Goal: Information Seeking & Learning: Learn about a topic

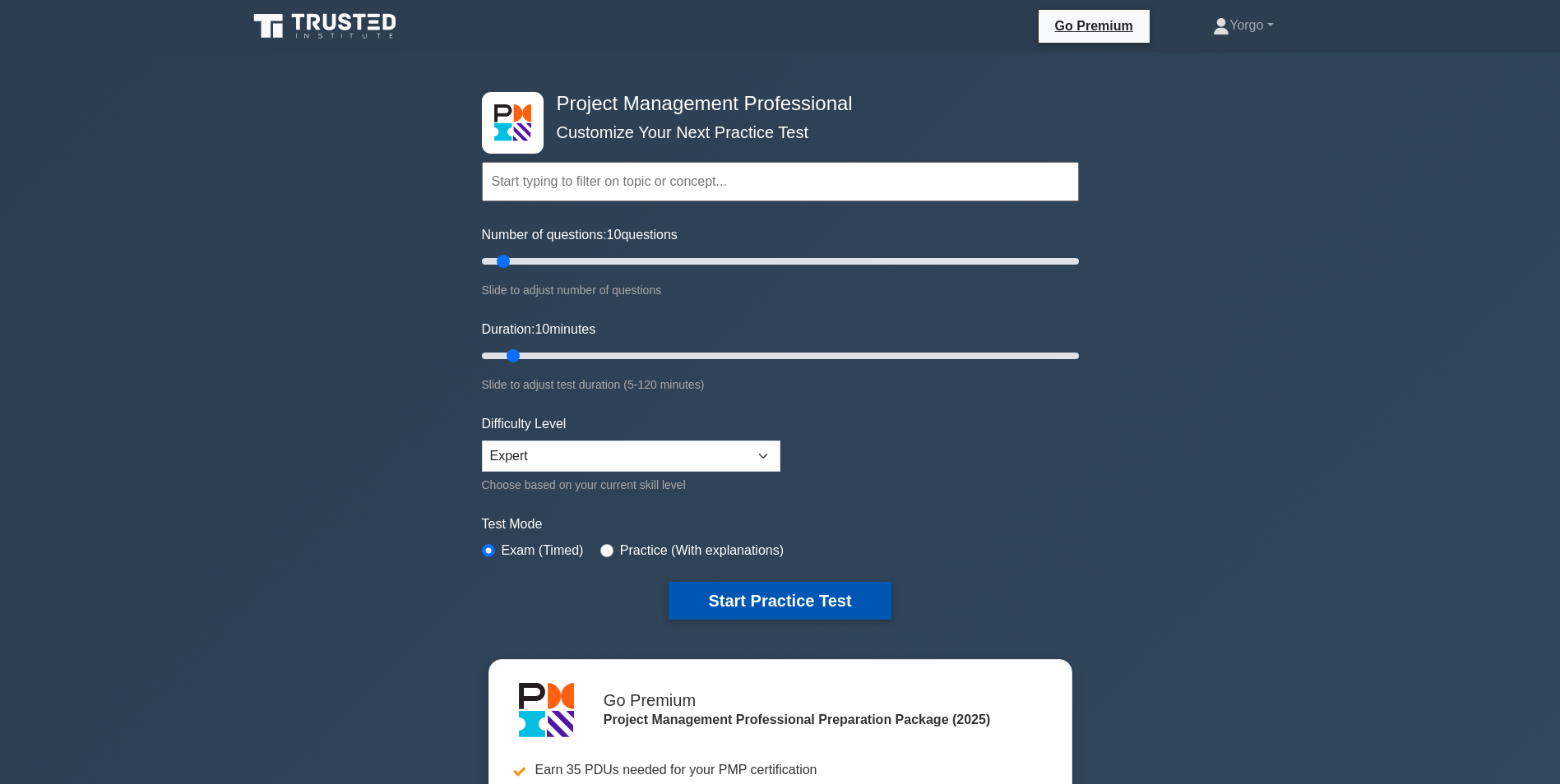
click at [750, 596] on button "Start Practice Test" at bounding box center [779, 600] width 222 height 37
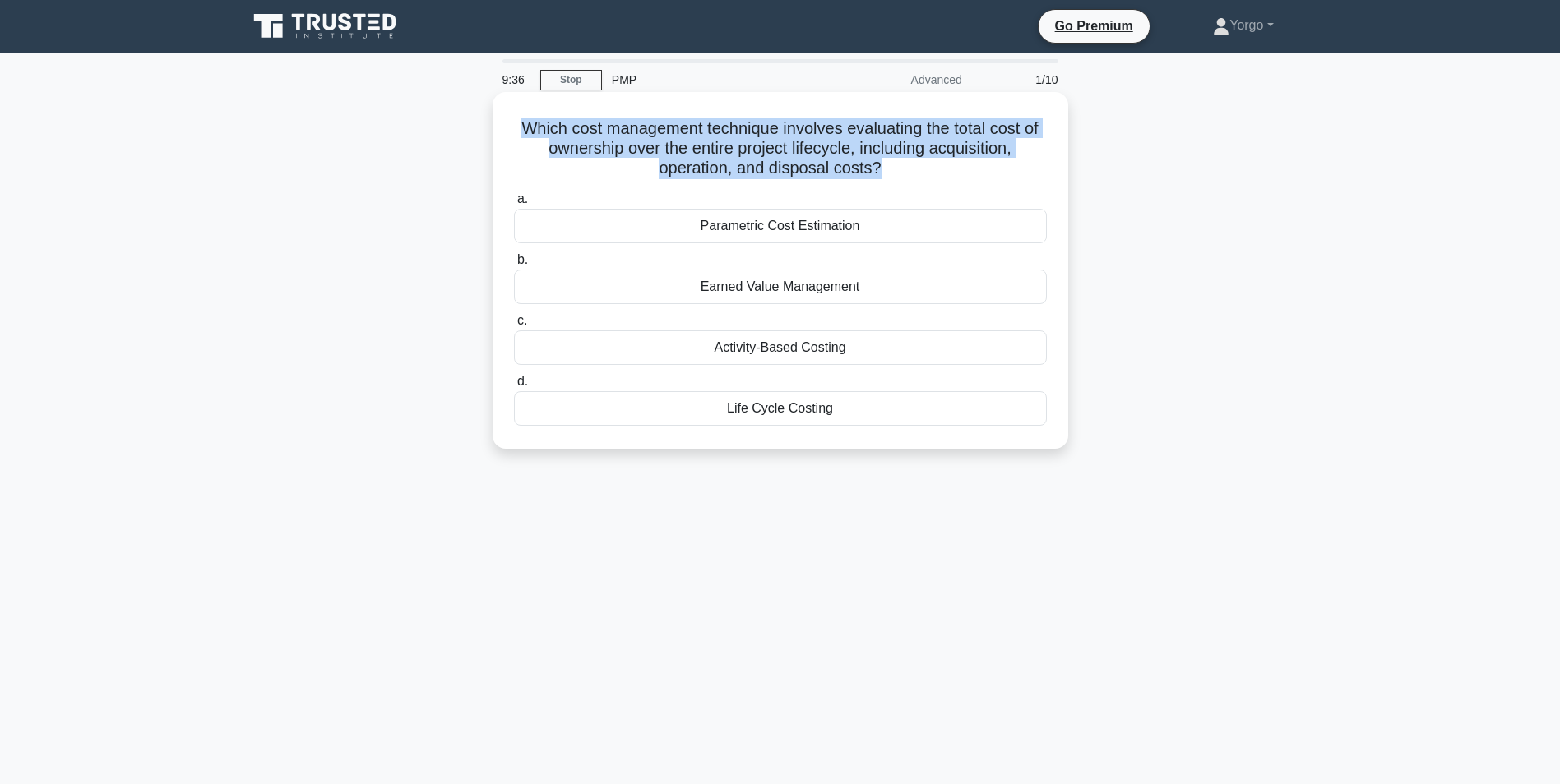
drag, startPoint x: 881, startPoint y: 177, endPoint x: 515, endPoint y: 127, distance: 369.4
click at [515, 127] on h5 "Which cost management technique involves evaluating the total cost of ownership…" at bounding box center [780, 148] width 536 height 60
copy h5 "Which cost management technique involves evaluating the total cost of ownership…"
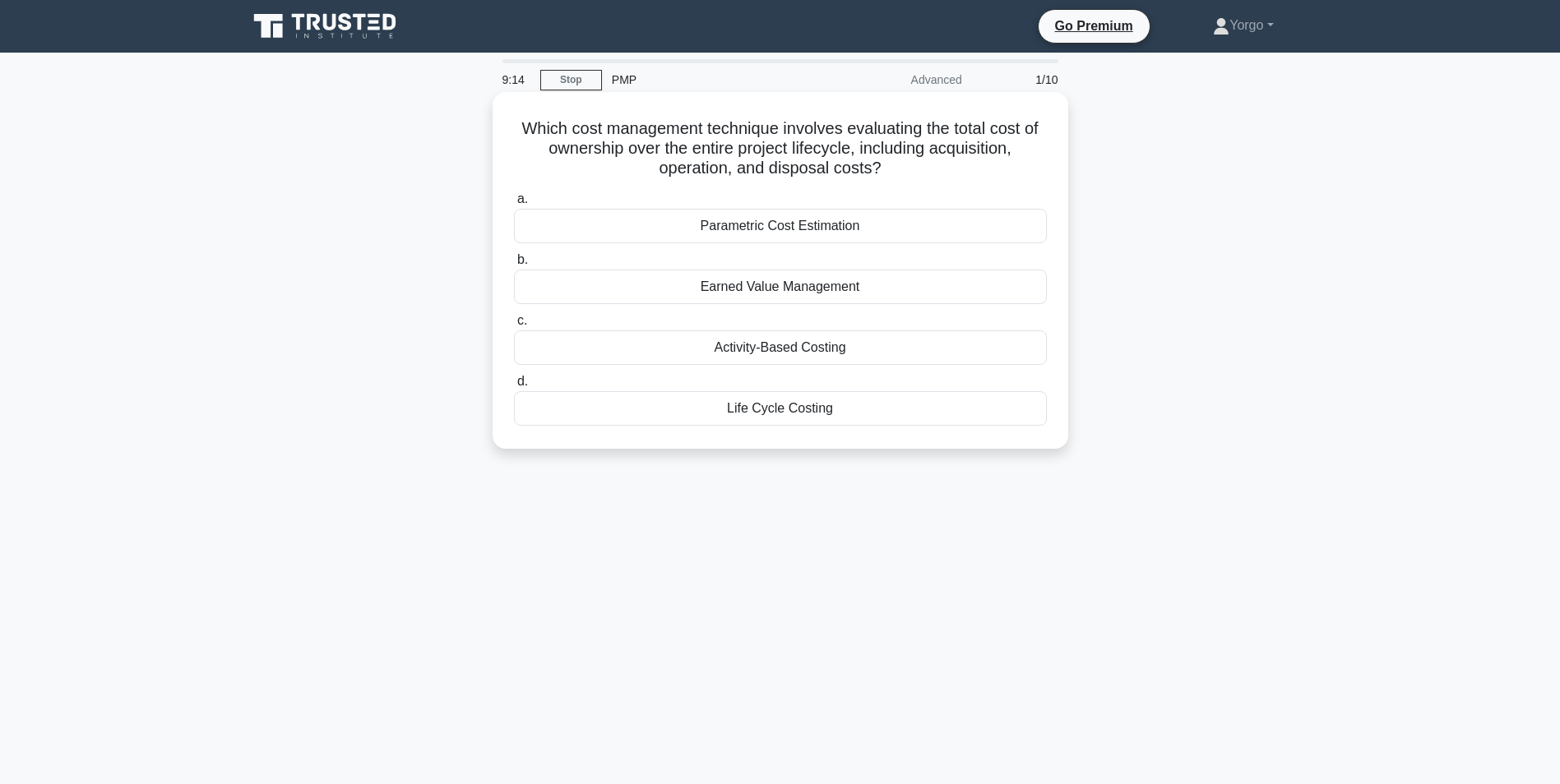
click at [781, 418] on div "Life Cycle Costing" at bounding box center [780, 409] width 533 height 35
click at [514, 387] on input "d. Life Cycle Costing" at bounding box center [514, 381] width 0 height 11
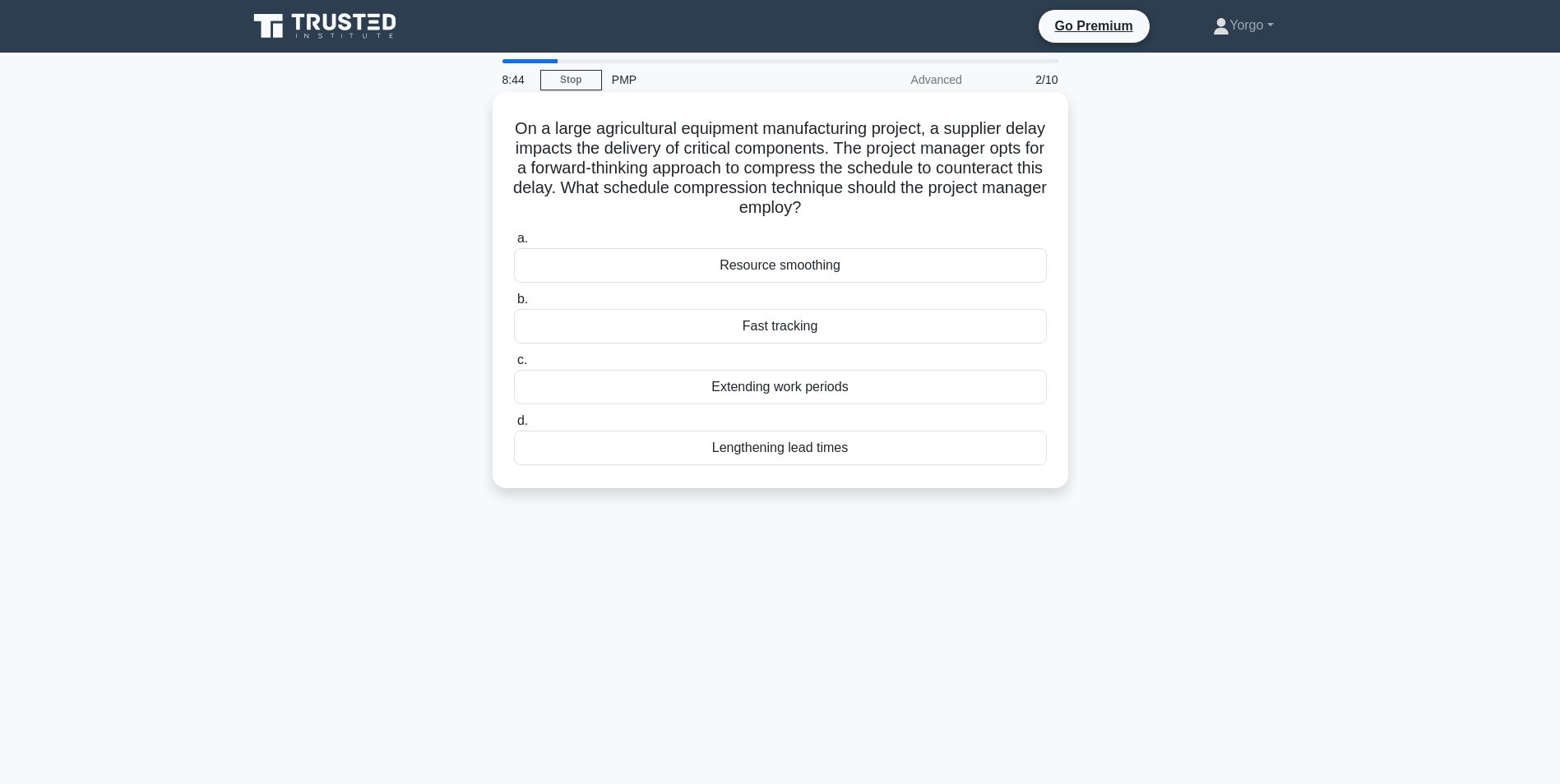
click at [627, 337] on div "Fast tracking" at bounding box center [780, 326] width 533 height 35
click at [514, 305] on input "b. Fast tracking" at bounding box center [514, 299] width 0 height 11
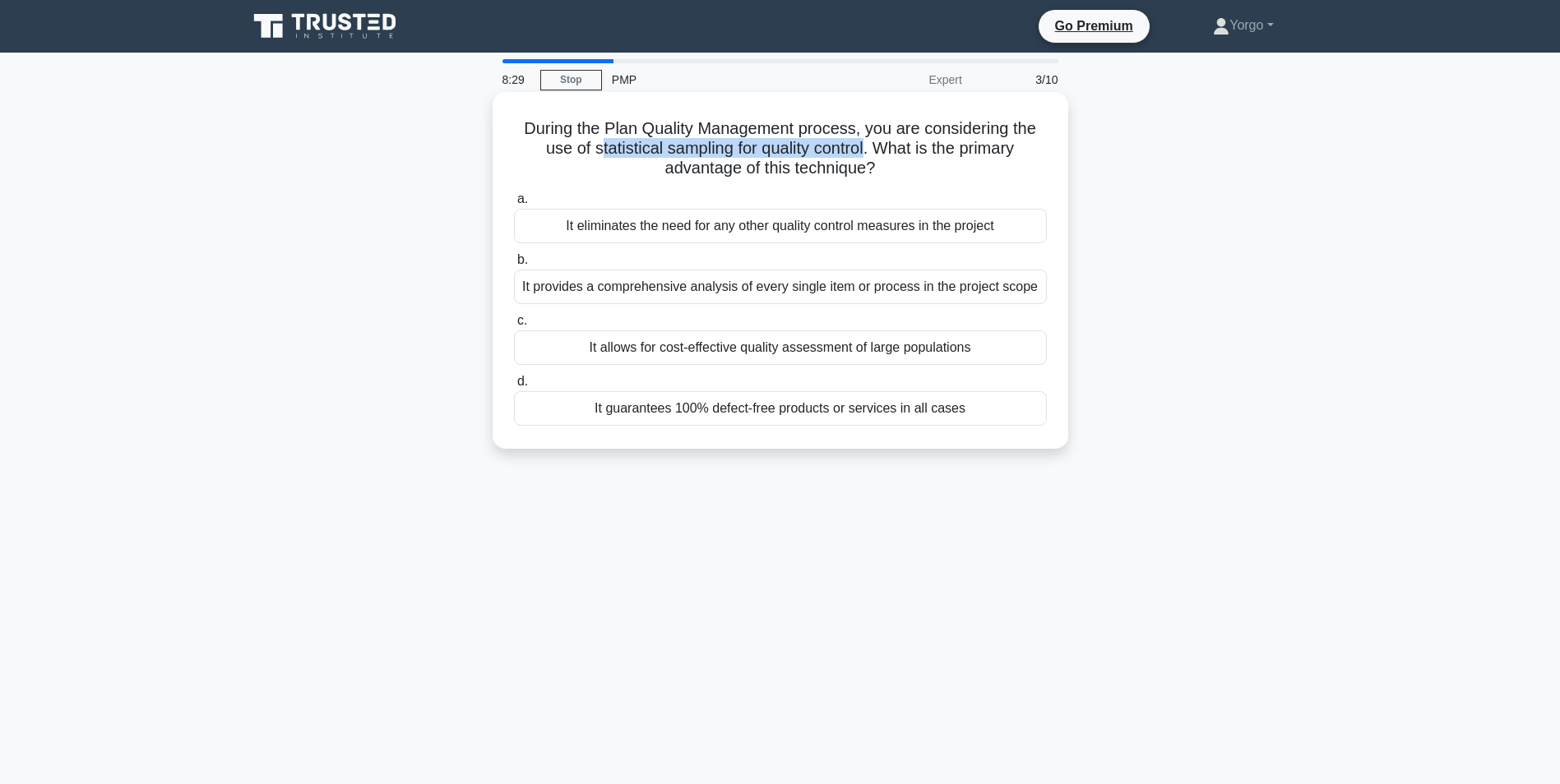
drag, startPoint x: 866, startPoint y: 148, endPoint x: 592, endPoint y: 152, distance: 274.0
click at [592, 152] on h5 "During the Plan Quality Management process, you are considering the use of stat…" at bounding box center [780, 148] width 536 height 60
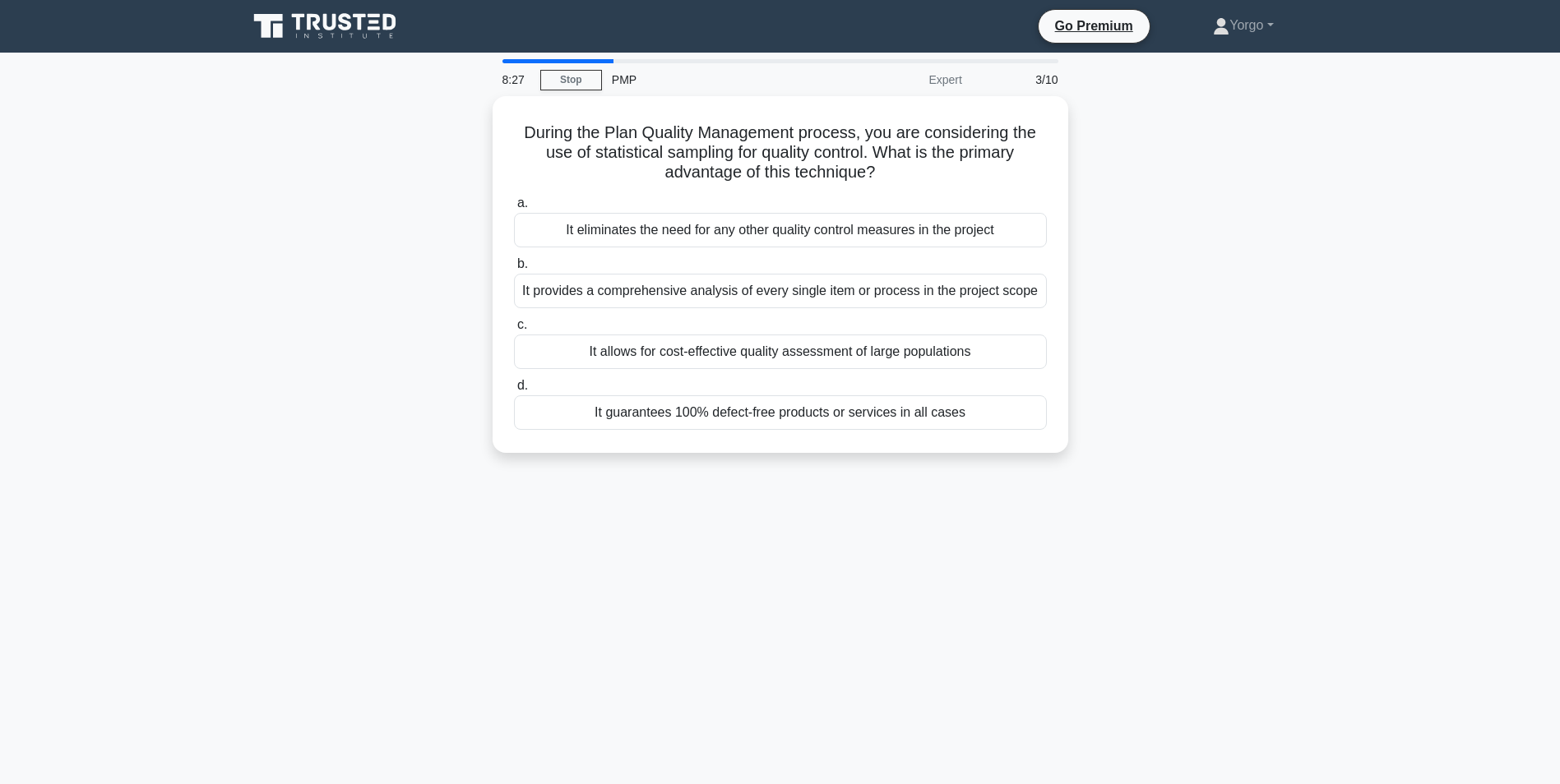
click at [330, 214] on div "During the Plan Quality Management process, you are considering the use of stat…" at bounding box center [780, 284] width 1086 height 376
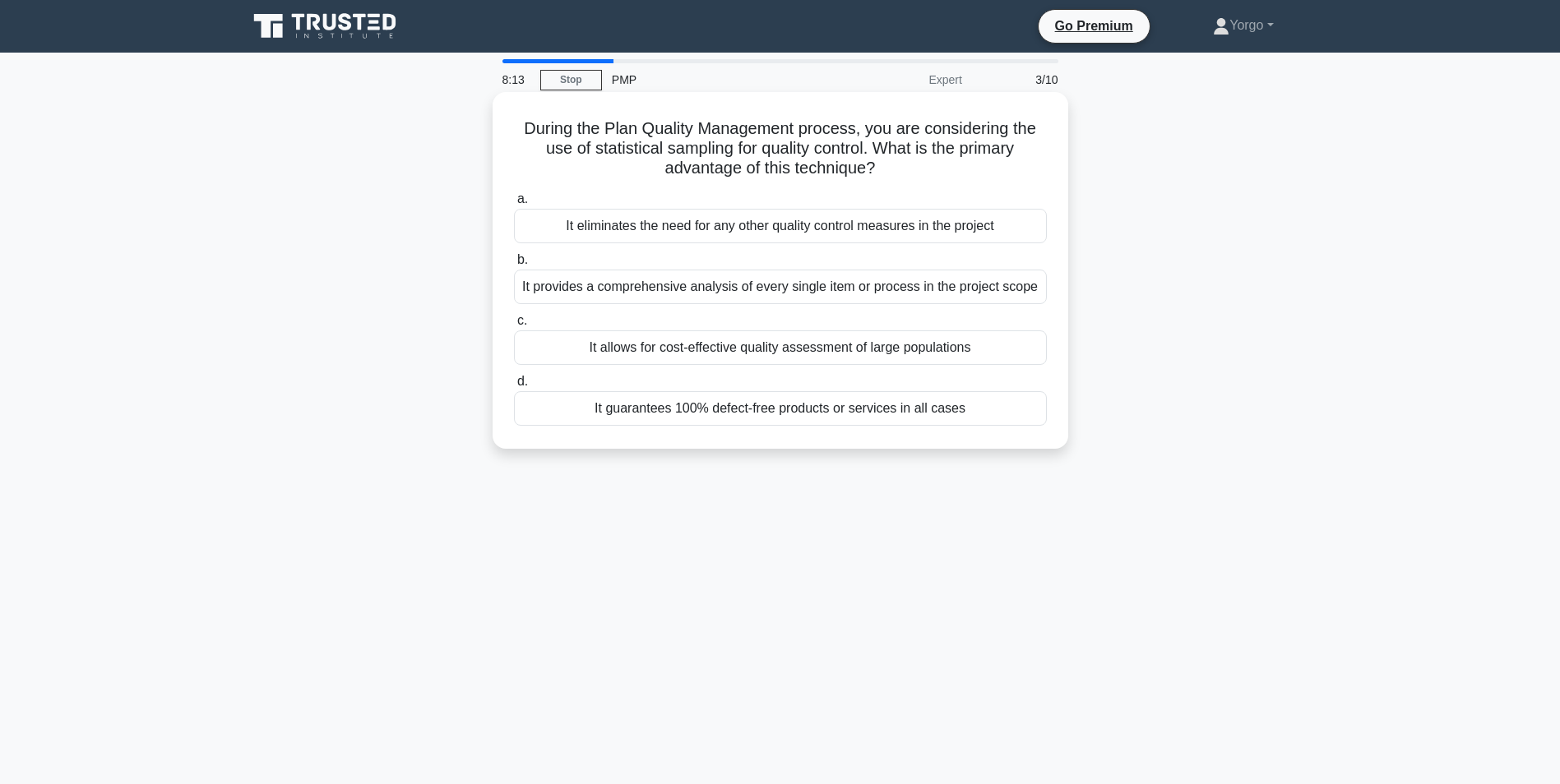
click at [697, 260] on label "b. It provides a comprehensive analysis of every single item or process in the …" at bounding box center [780, 276] width 533 height 55
click at [514, 260] on input "b. It provides a comprehensive analysis of every single item or process in the …" at bounding box center [514, 260] width 0 height 11
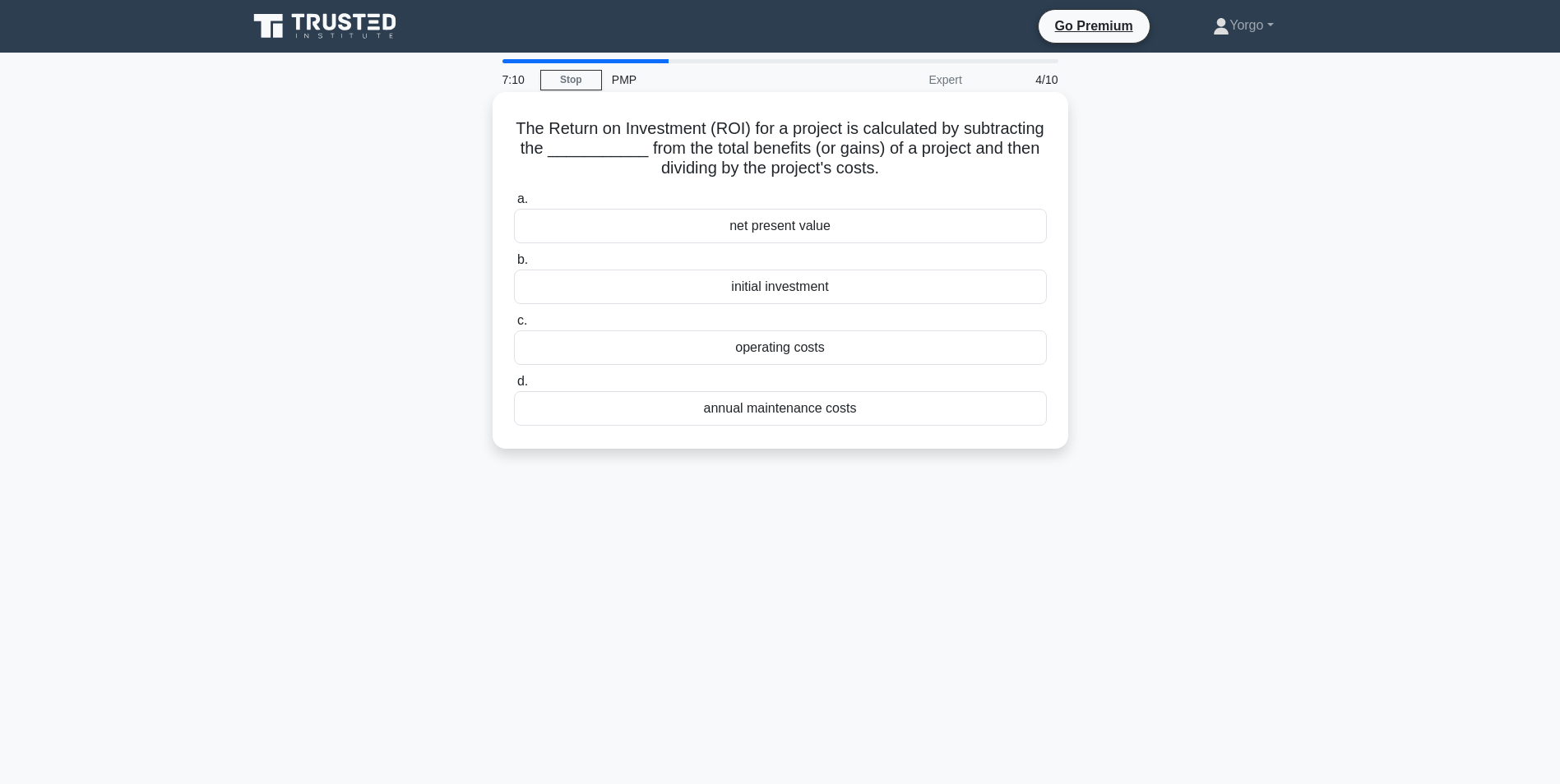
click at [715, 290] on div "initial investment" at bounding box center [780, 287] width 533 height 35
click at [514, 266] on input "b. initial investment" at bounding box center [514, 260] width 0 height 11
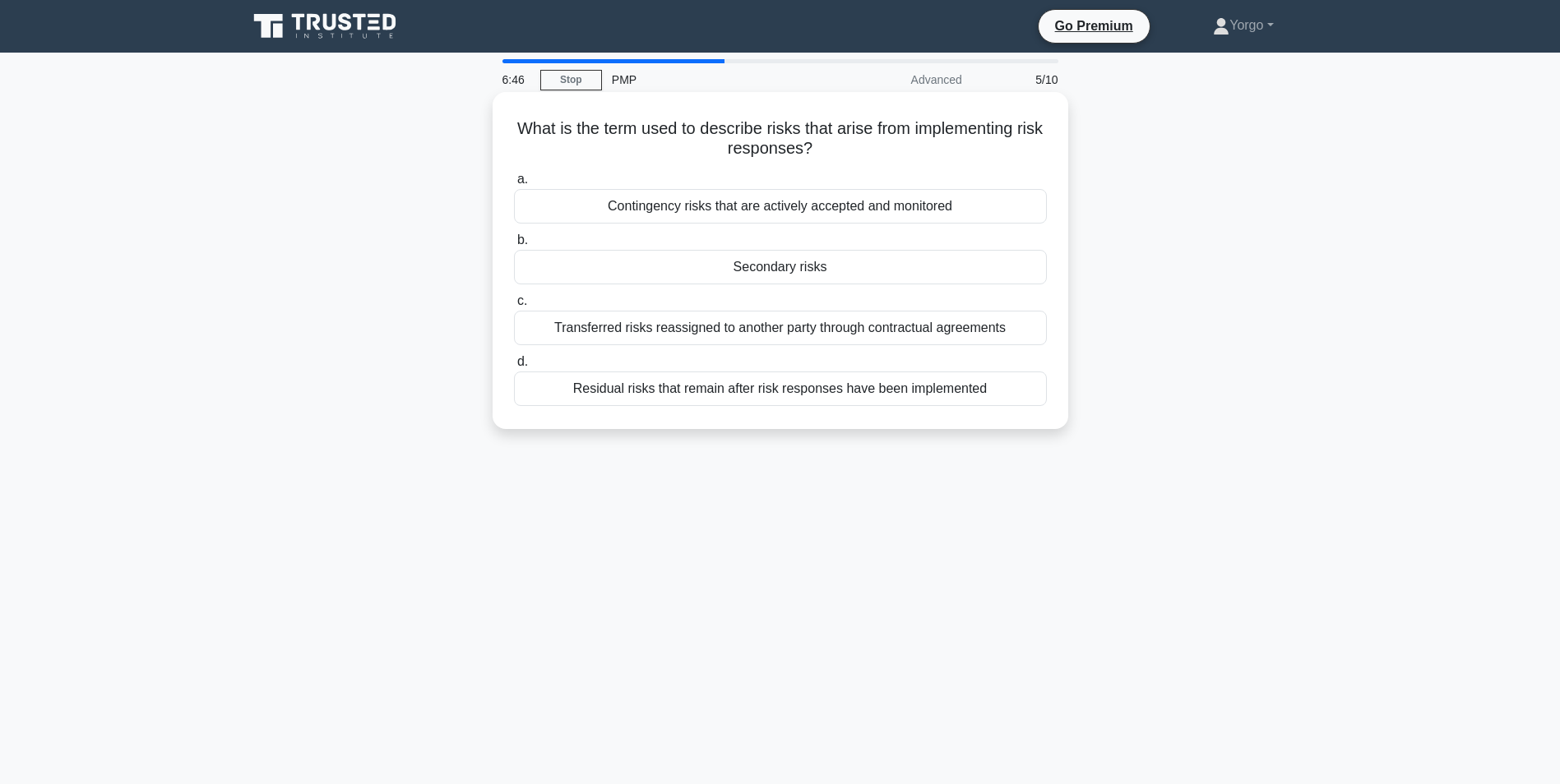
click at [773, 264] on div "Secondary risks" at bounding box center [780, 267] width 533 height 35
click at [514, 246] on input "b. Secondary risks" at bounding box center [514, 240] width 0 height 11
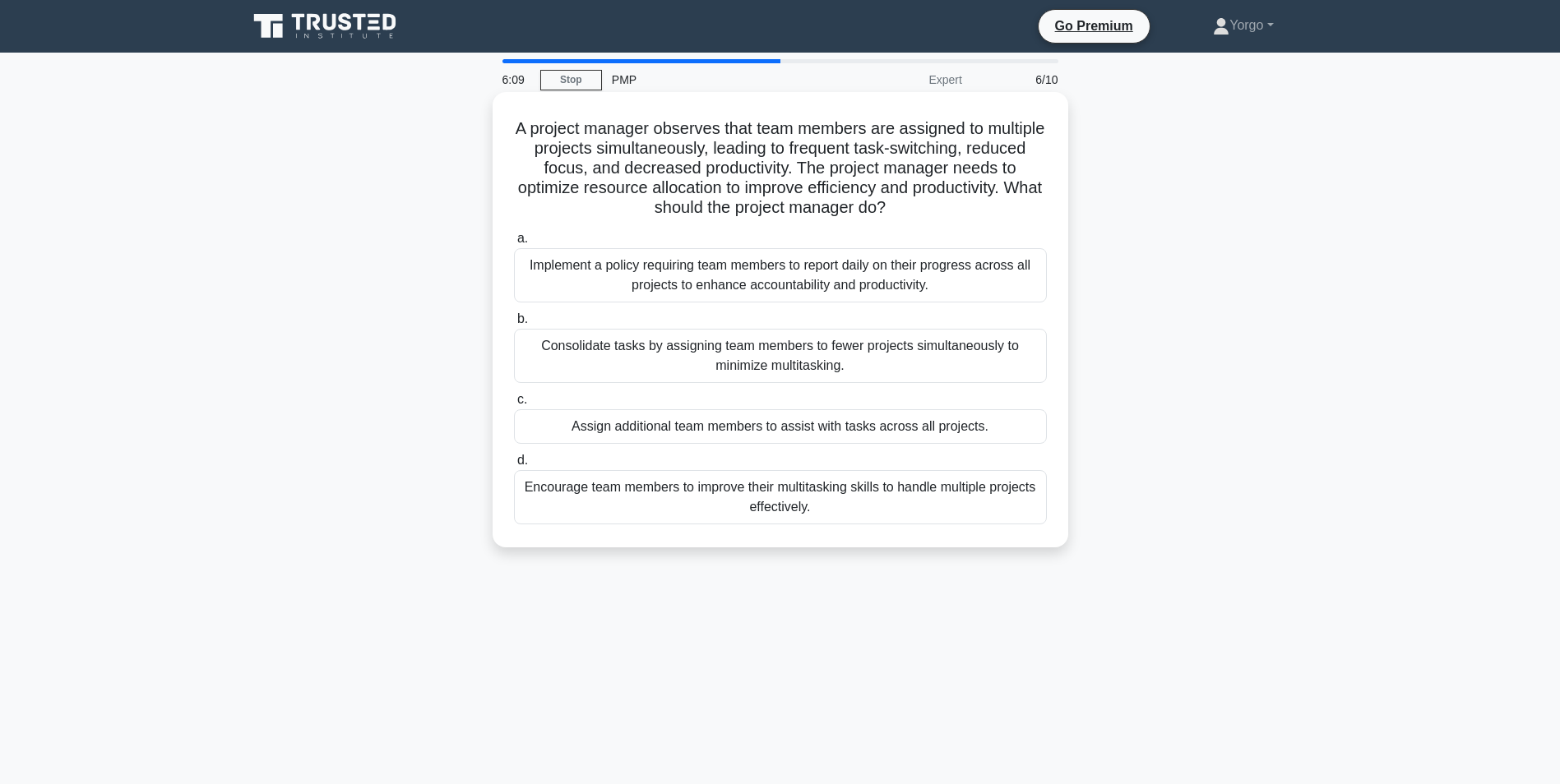
click at [599, 357] on div "Consolidate tasks by assigning team members to fewer projects simultaneously to…" at bounding box center [780, 356] width 533 height 55
click at [514, 324] on input "b. Consolidate tasks by assigning team members to fewer projects simultaneously…" at bounding box center [514, 319] width 0 height 11
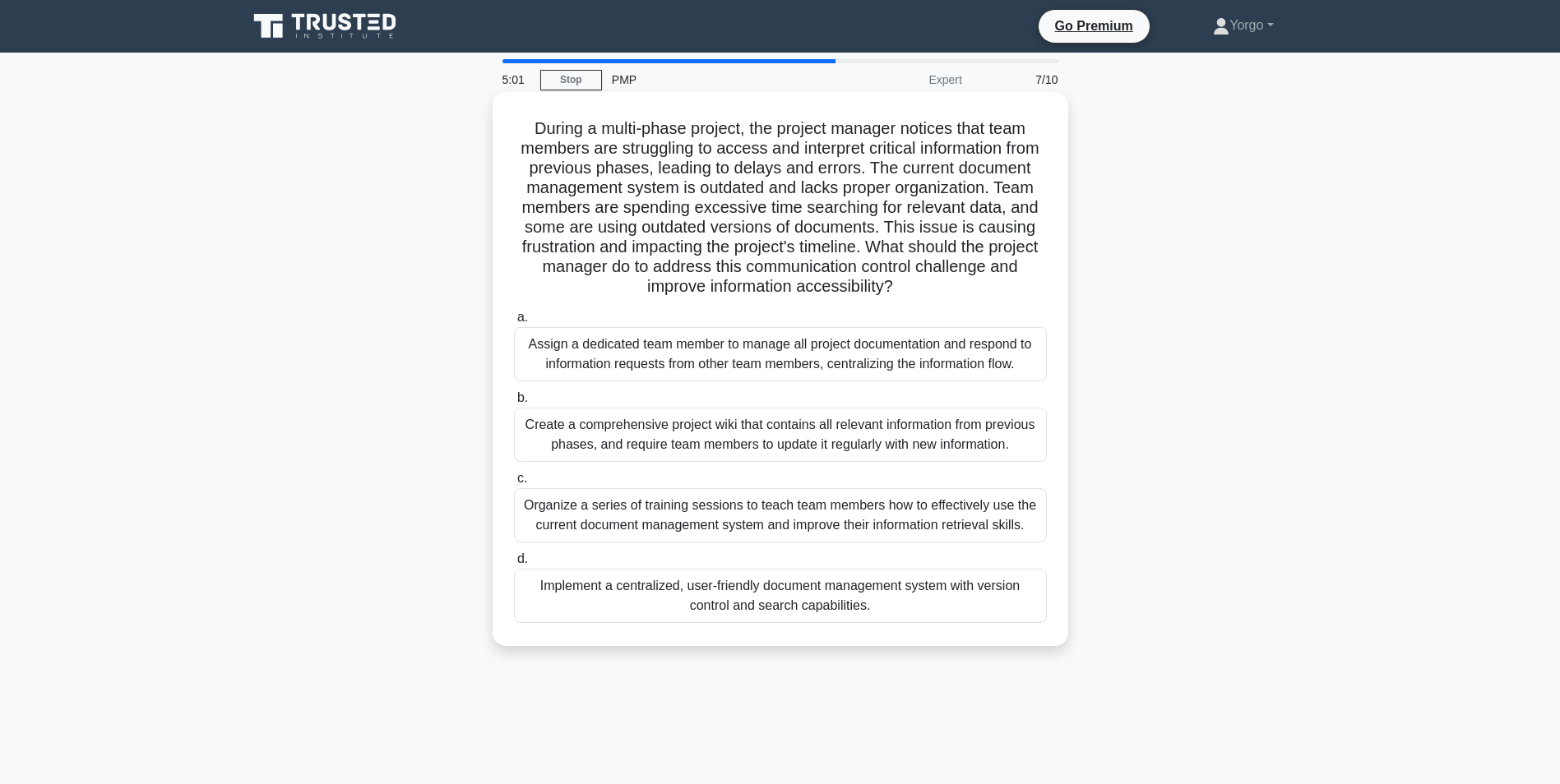
click at [668, 606] on div "Implement a centralized, user-friendly document management system with version …" at bounding box center [780, 596] width 533 height 55
click at [514, 564] on input "d. Implement a centralized, user-friendly document management system with versi…" at bounding box center [514, 558] width 0 height 11
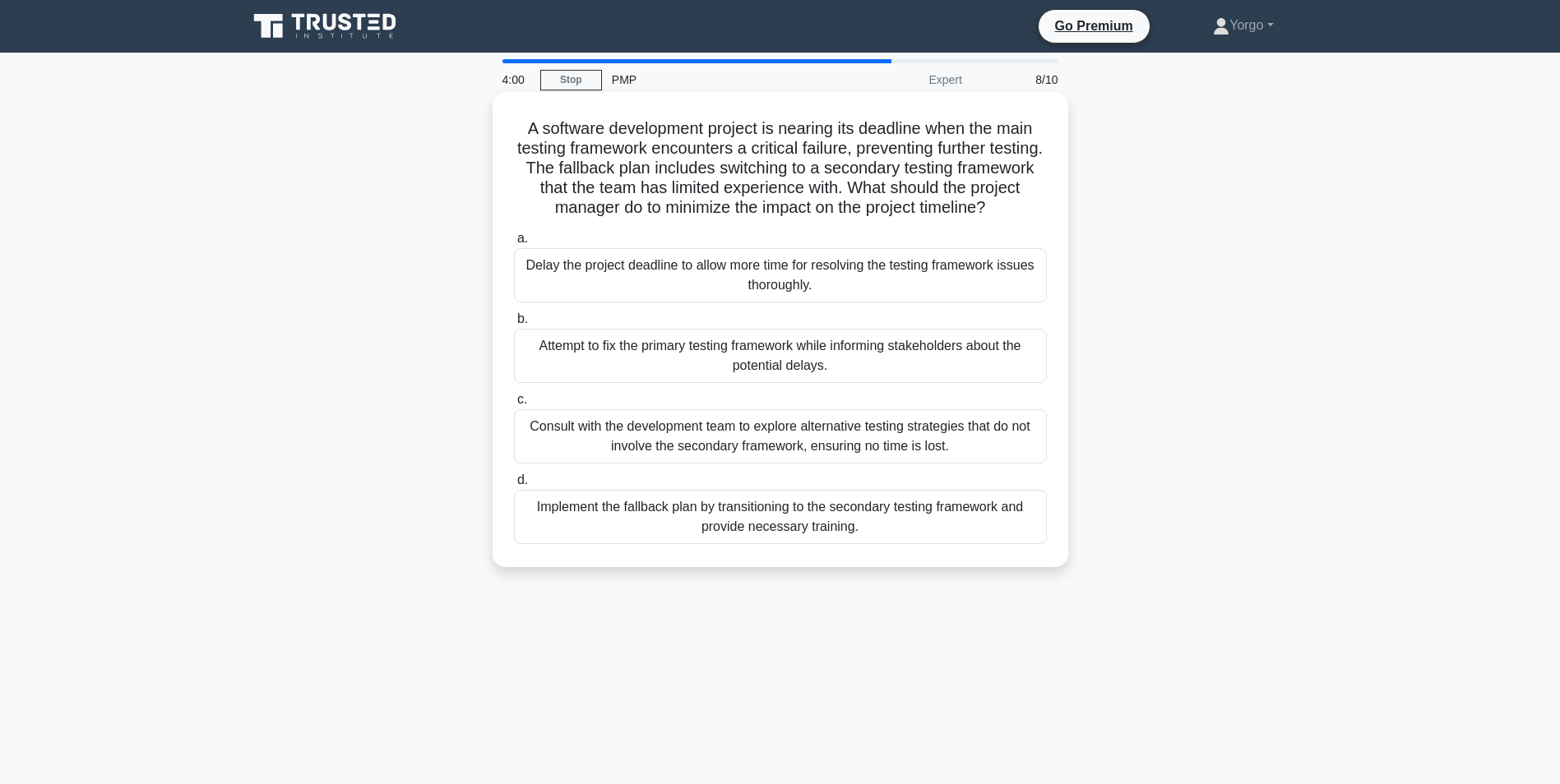
click at [649, 428] on div "Consult with the development team to explore alternative testing strategies tha…" at bounding box center [780, 437] width 533 height 55
click at [514, 405] on input "c. Consult with the development team to explore alternative testing strategies …" at bounding box center [514, 399] width 0 height 11
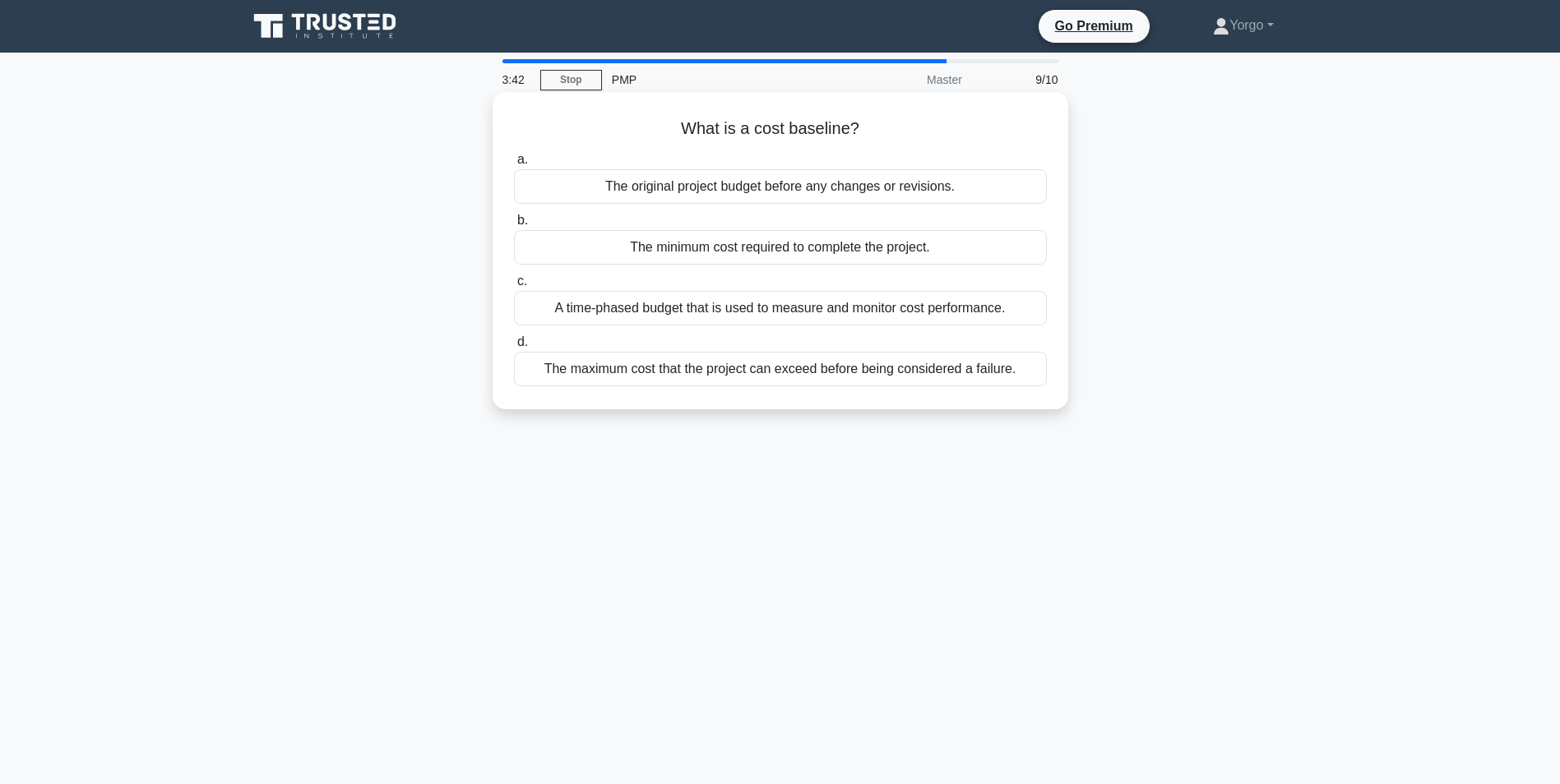
click at [834, 188] on div "The original project budget before any changes or revisions." at bounding box center [780, 186] width 533 height 35
click at [514, 165] on input "a. The original project budget before any changes or revisions." at bounding box center [514, 159] width 0 height 11
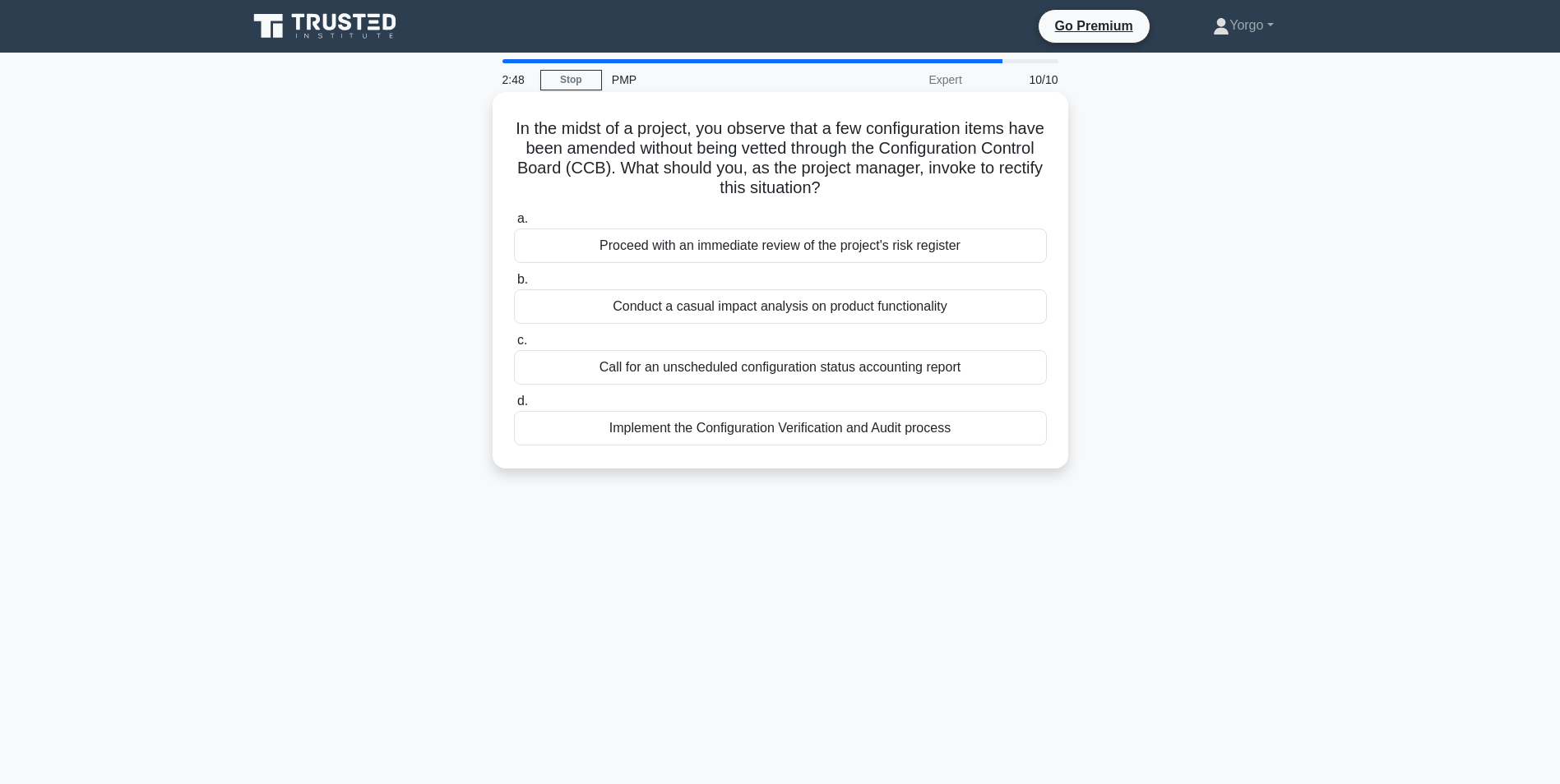
click at [696, 244] on div "Proceed with an immediate review of the project's risk register" at bounding box center [780, 246] width 533 height 35
click at [514, 225] on input "a. Proceed with an immediate review of the project's risk register" at bounding box center [514, 219] width 0 height 11
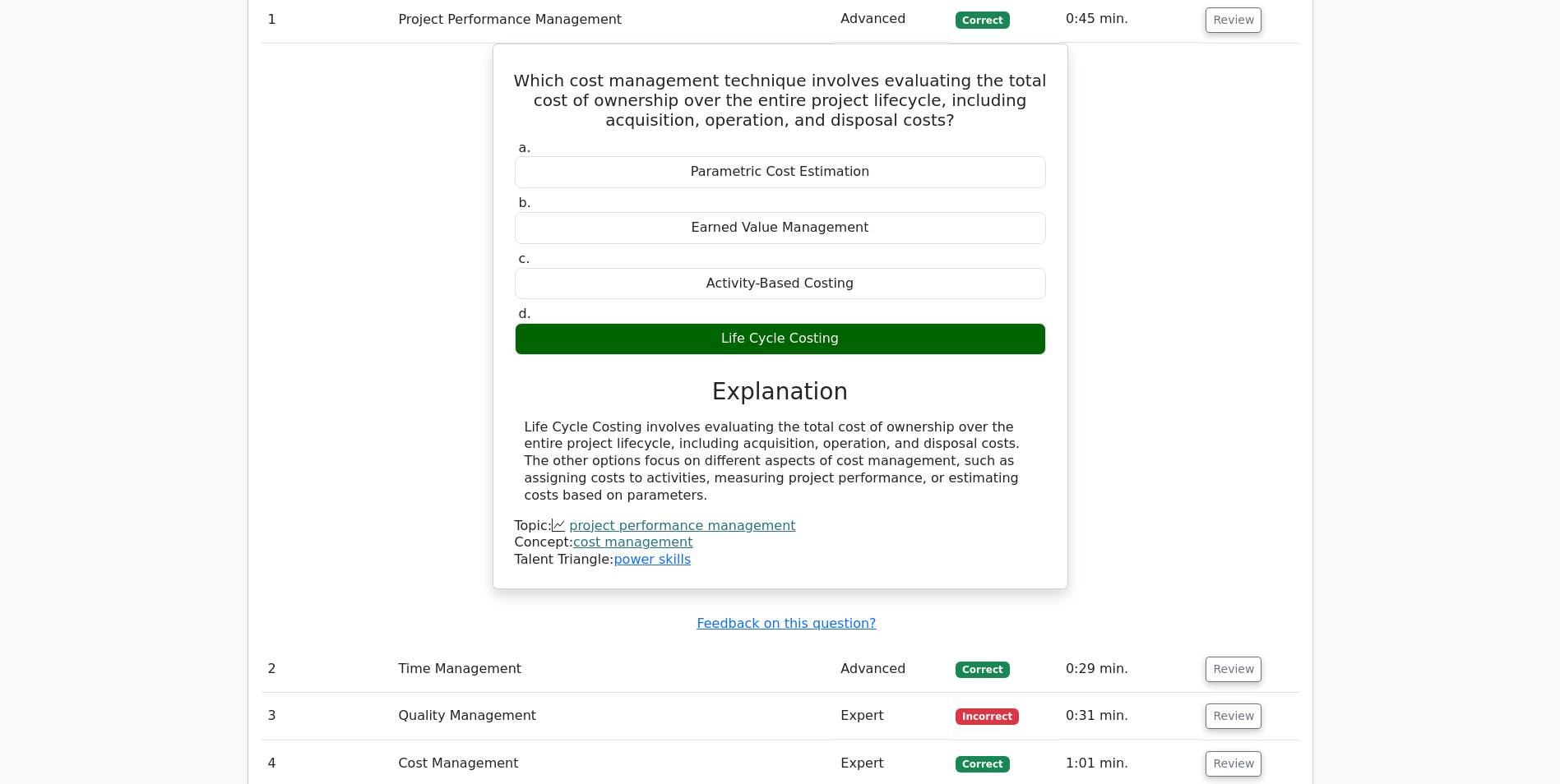
scroll to position [1579, 0]
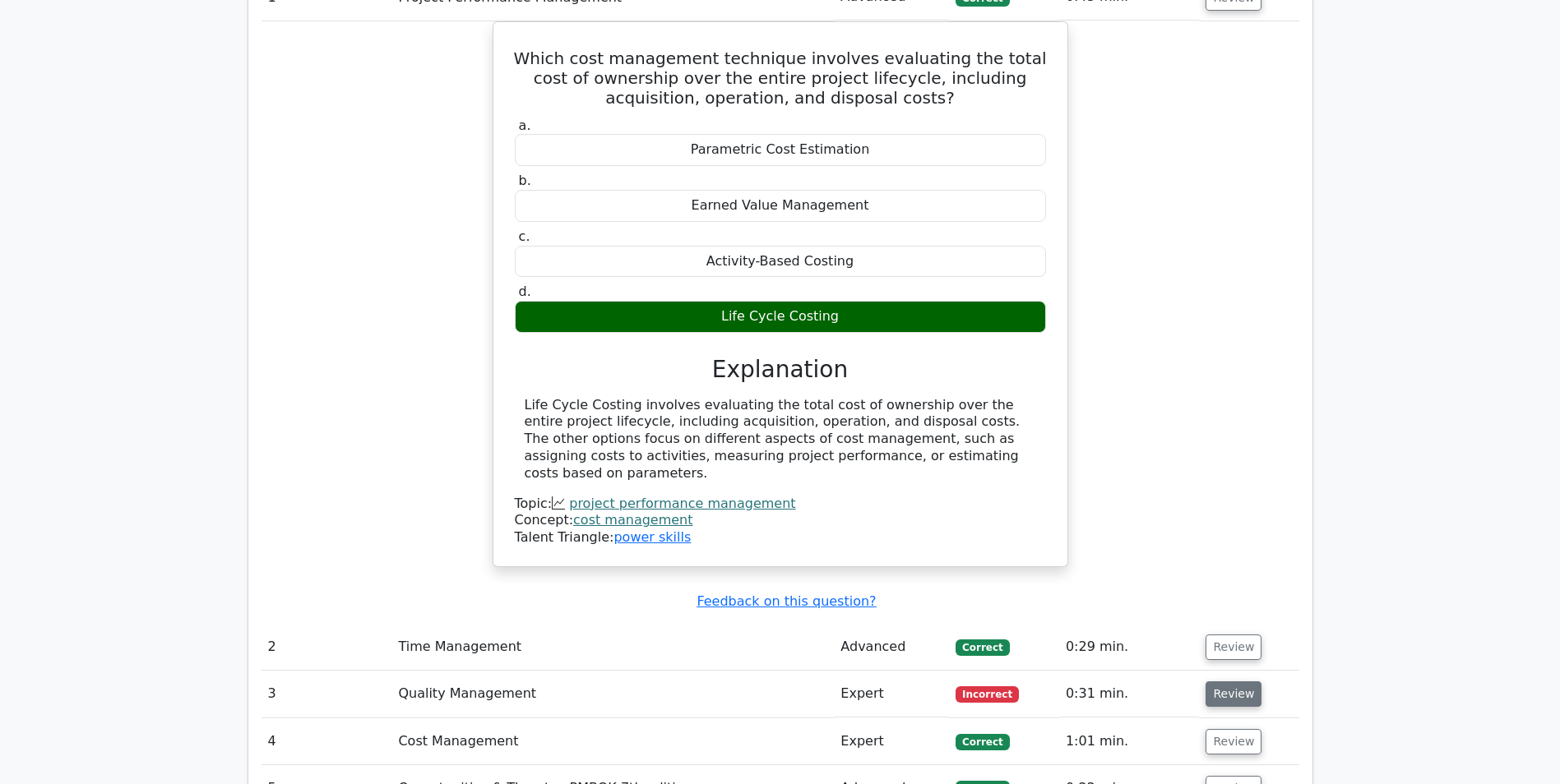
click at [1238, 681] on button "Review" at bounding box center [1234, 694] width 56 height 26
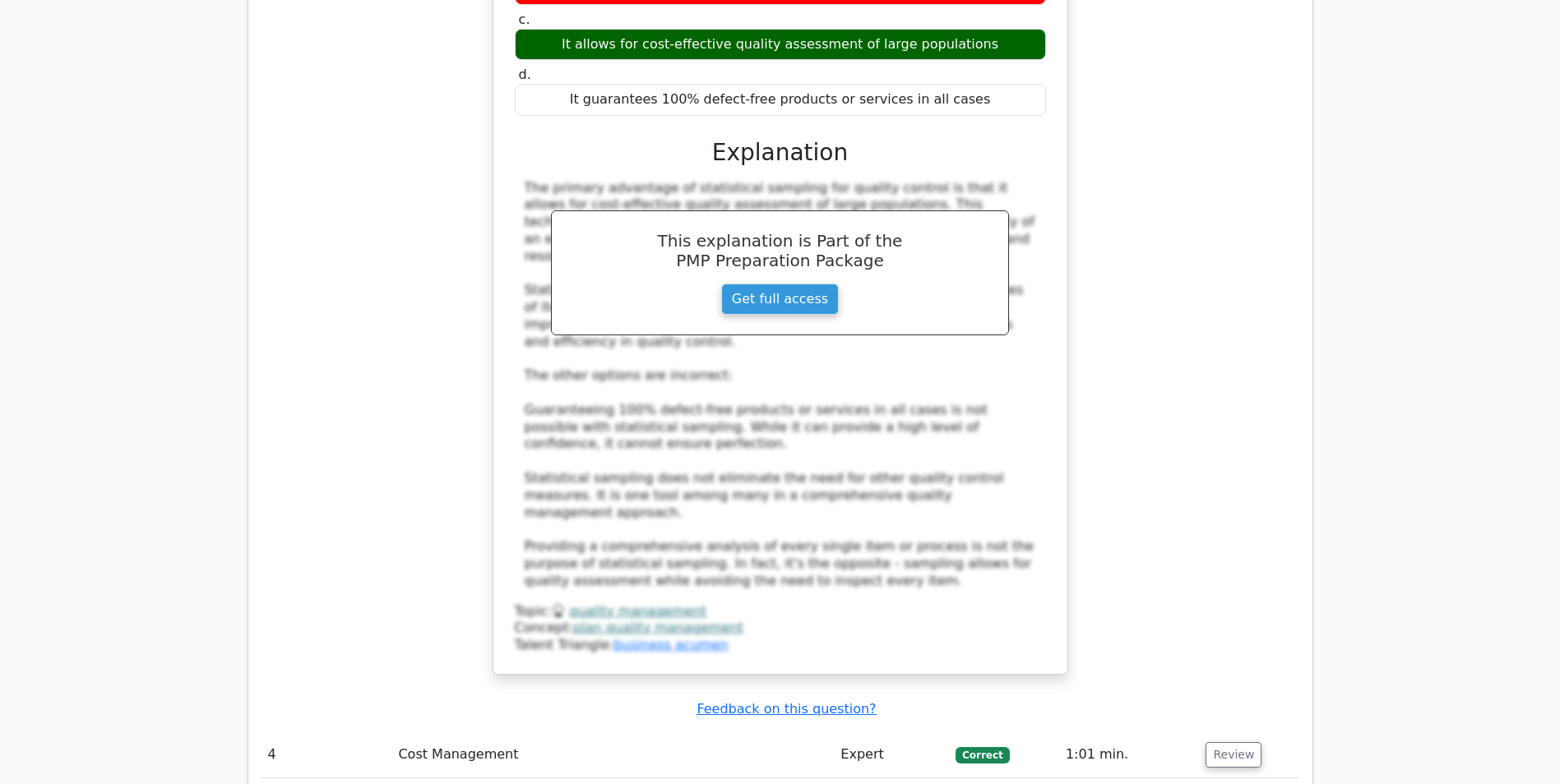
scroll to position [2817, 0]
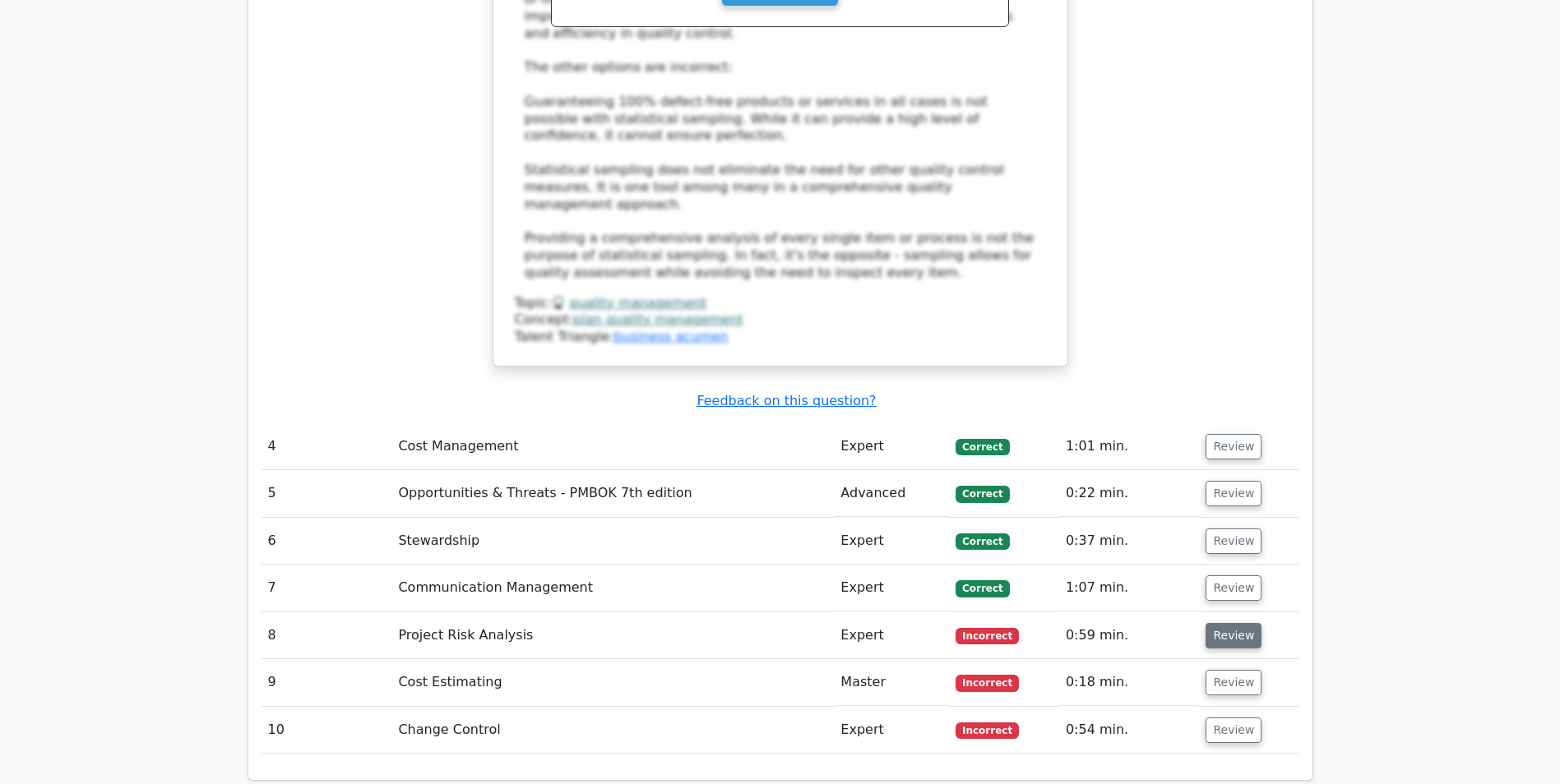
click at [1231, 623] on button "Review" at bounding box center [1234, 635] width 56 height 26
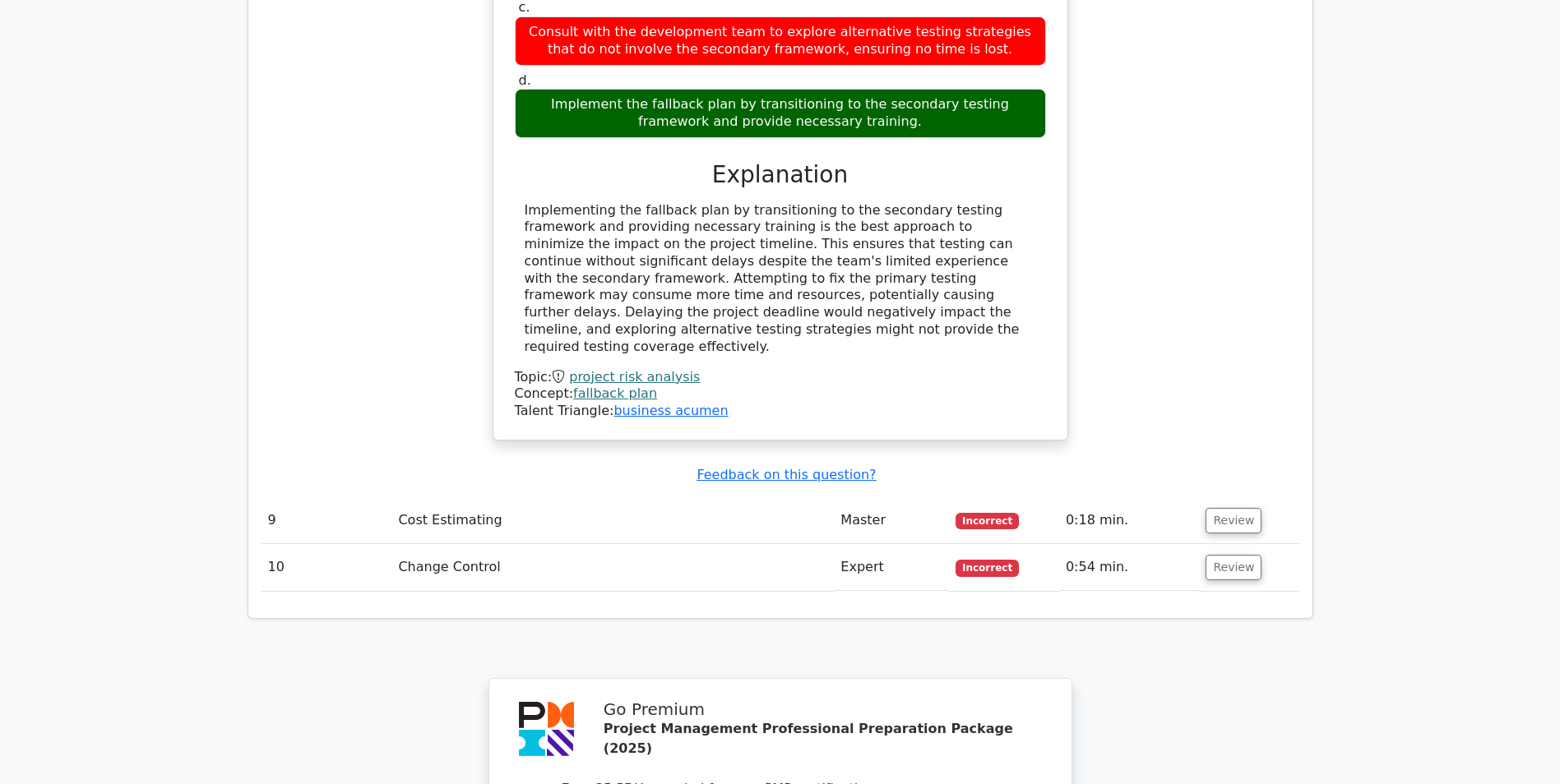
scroll to position [3788, 0]
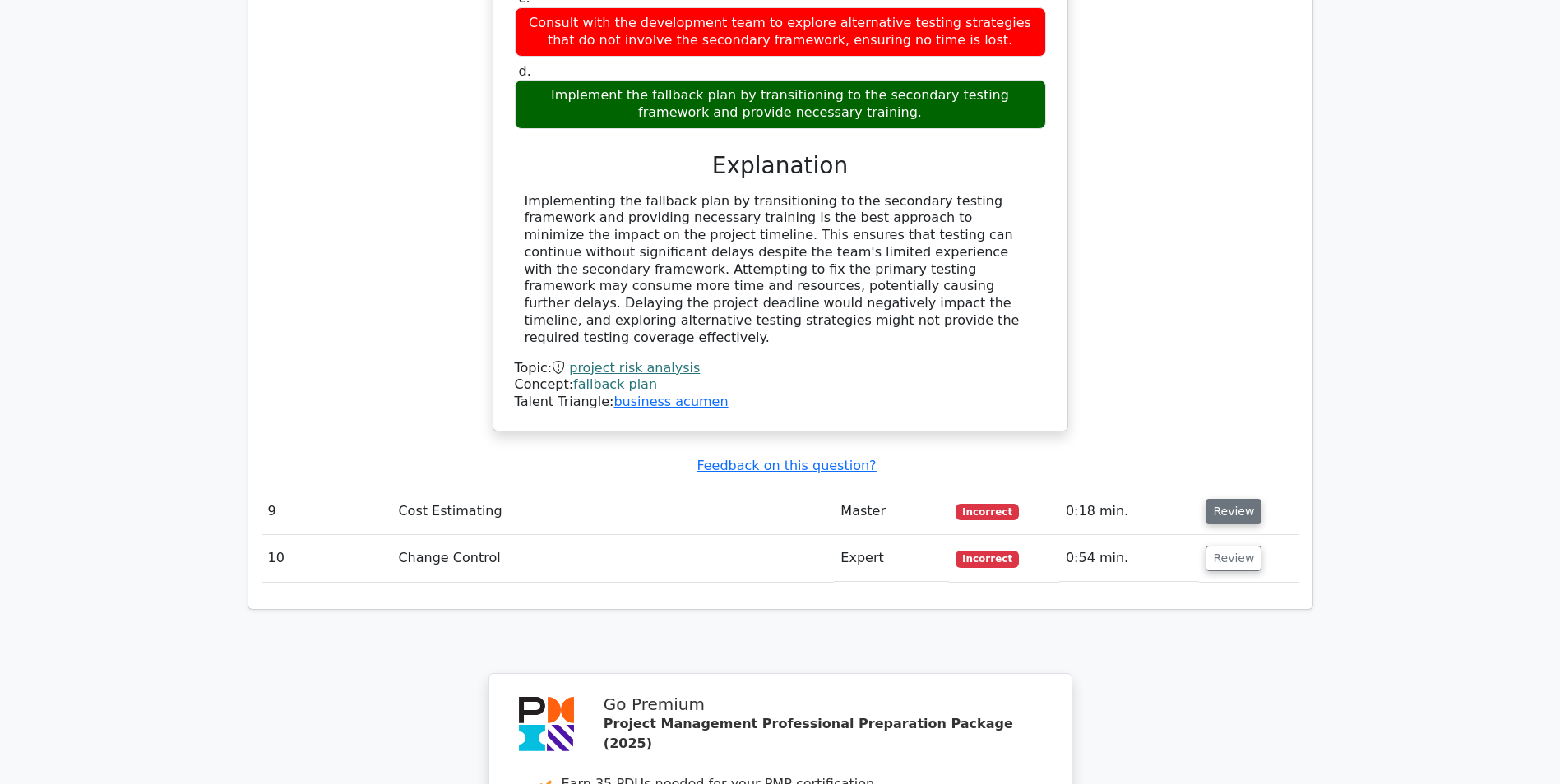
click at [1213, 499] on button "Review" at bounding box center [1234, 511] width 56 height 26
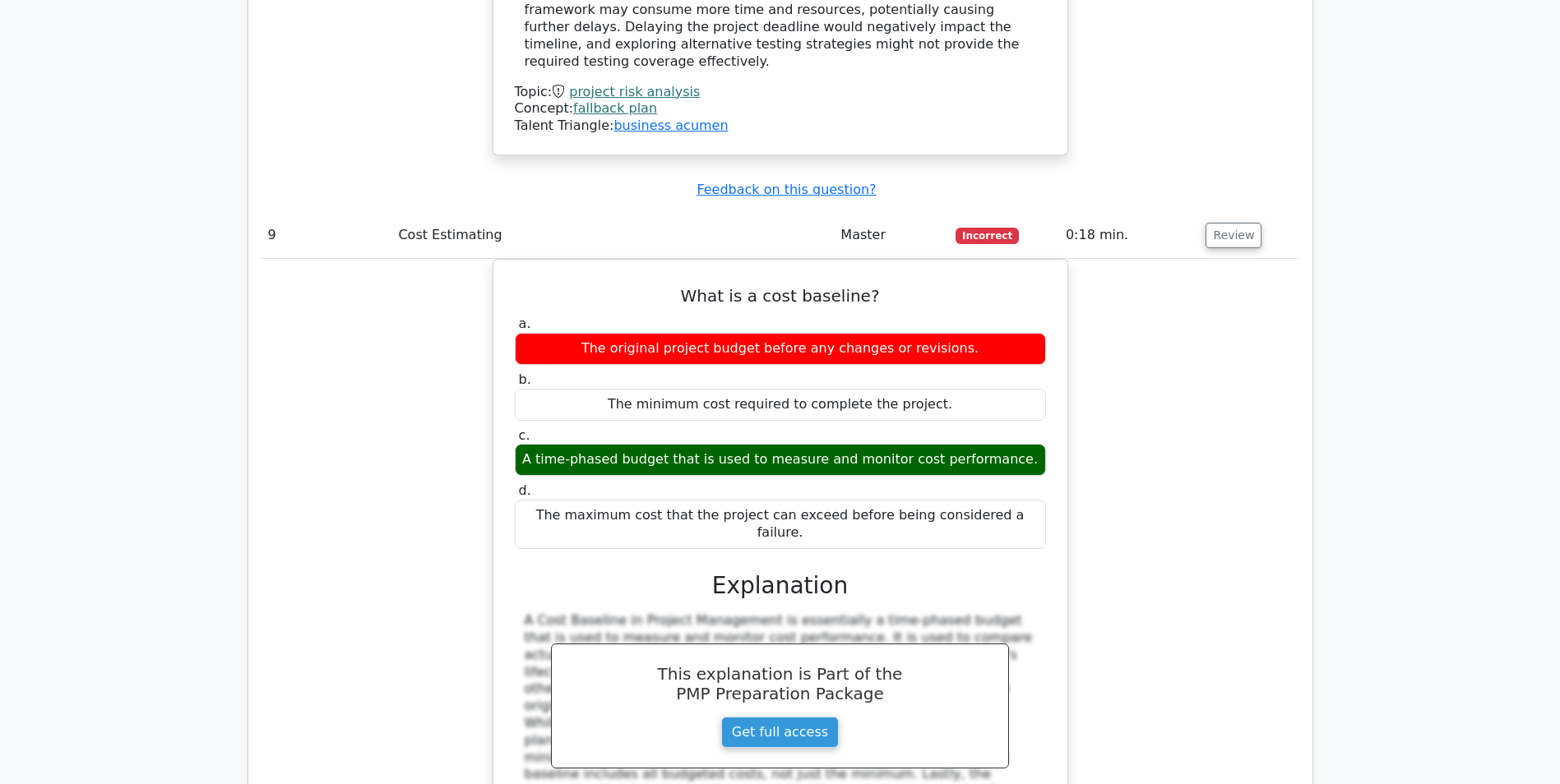
scroll to position [4173, 0]
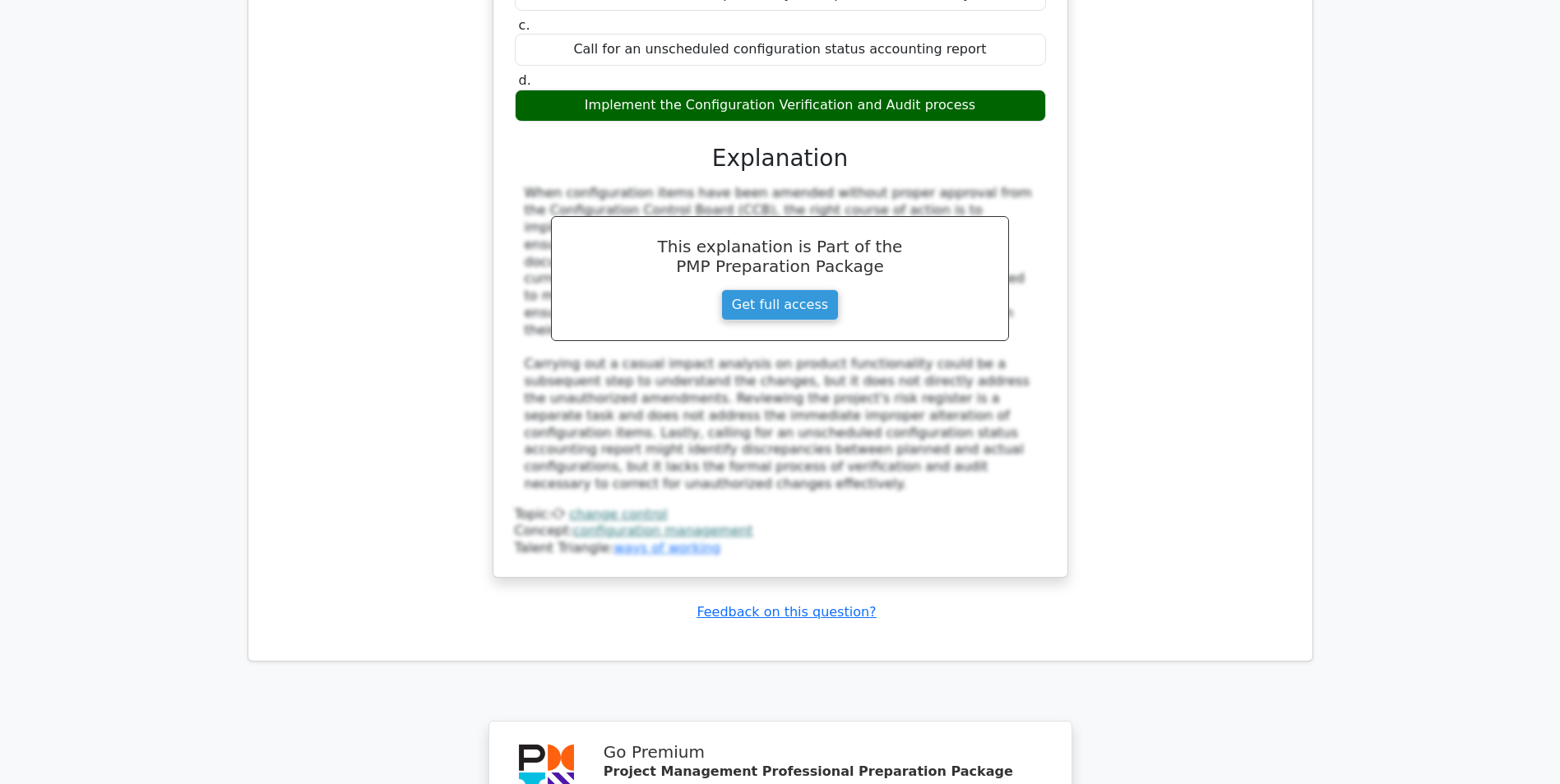
scroll to position [5291, 0]
